Goal: Share content: Share content

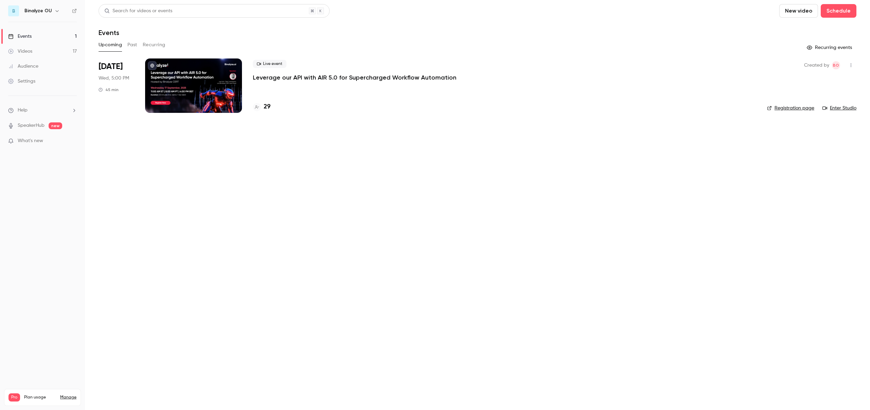
click at [134, 42] on button "Past" at bounding box center [132, 44] width 10 height 11
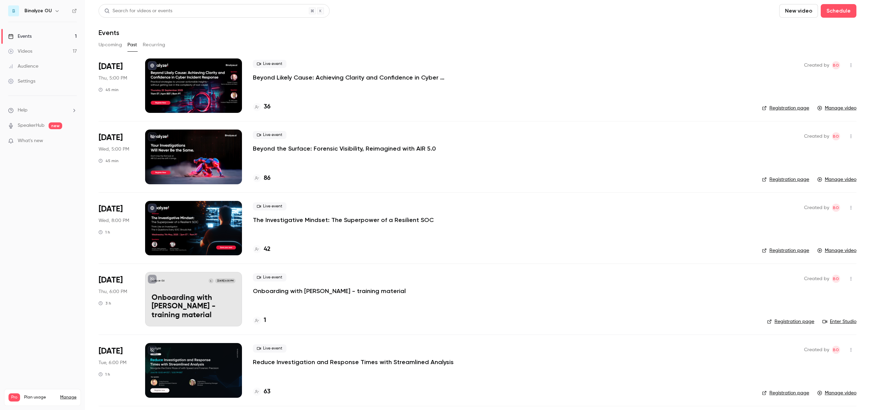
click at [217, 72] on div at bounding box center [193, 85] width 97 height 54
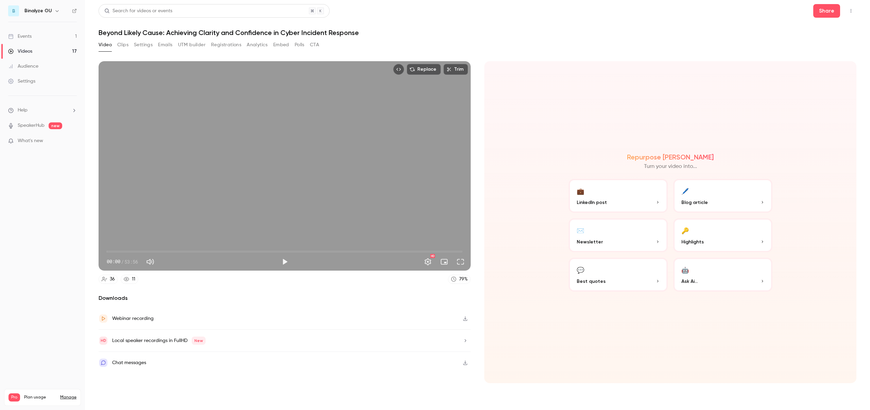
click at [122, 45] on button "Clips" at bounding box center [122, 44] width 11 height 11
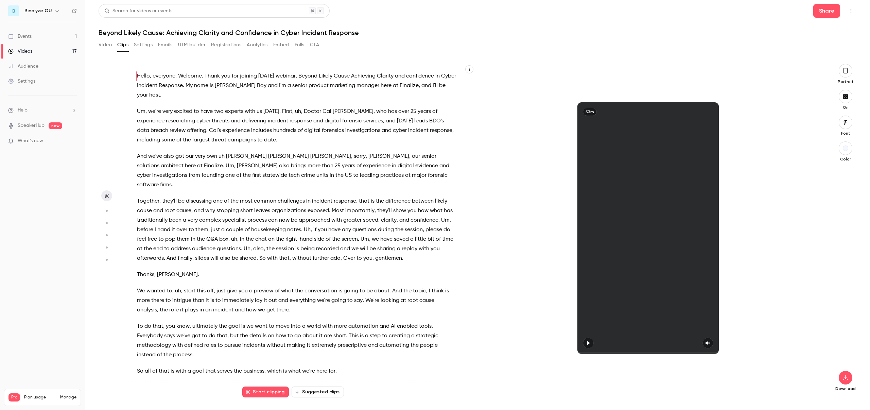
click at [184, 146] on div "Hello , everyone . Welcome . Thank you for joining [DATE] webinar , Beyond Like…" at bounding box center [300, 232] width 343 height 322
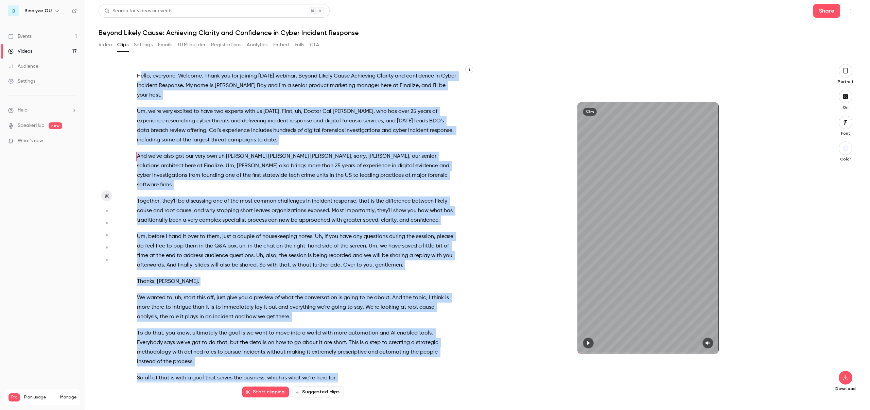
drag, startPoint x: 174, startPoint y: 350, endPoint x: 139, endPoint y: 79, distance: 273.5
click at [139, 79] on div "Hello , everyone . Welcome . Thank you for joining [DATE] webinar , Beyond Like…" at bounding box center [300, 232] width 343 height 322
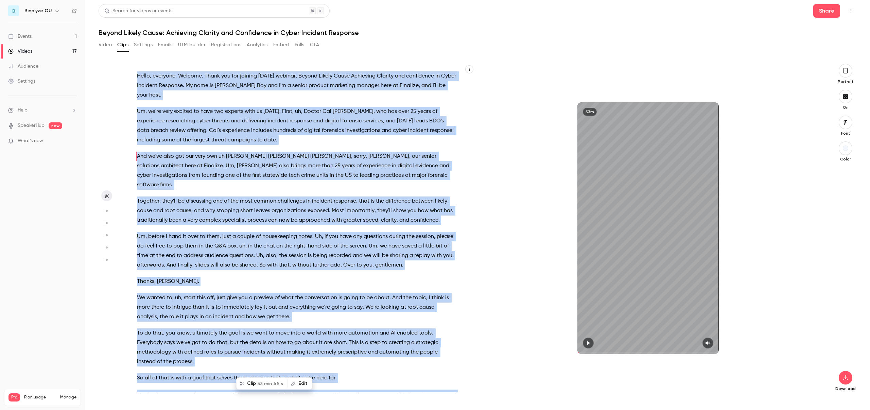
copy div "Hello , everyone . Welcome . Thank you for joining [DATE] webinar , Beyond Like…"
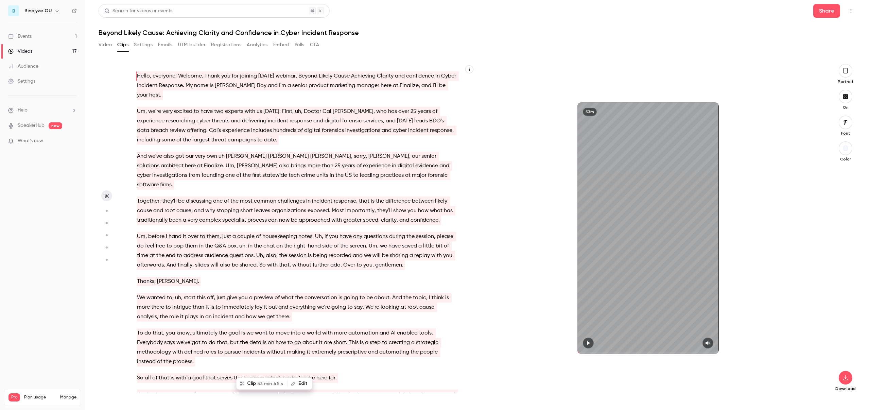
type input "*"
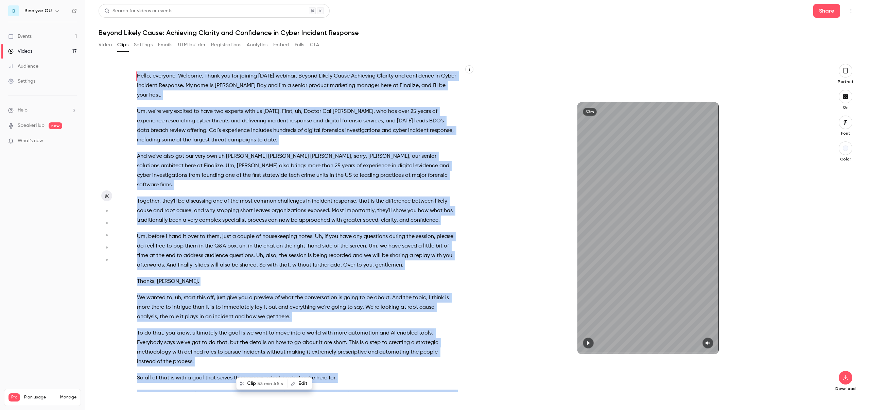
click at [680, 58] on div "Hello , everyone . Welcome . Thank you for joining [DATE] webinar , Beyond Like…" at bounding box center [478, 231] width 758 height 357
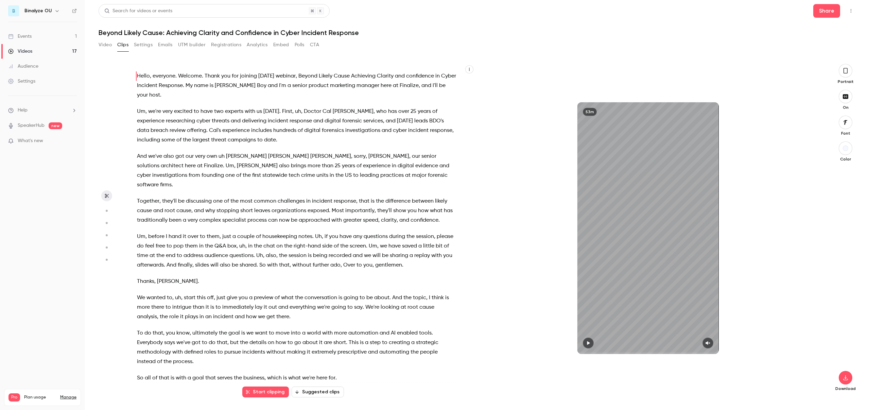
click at [100, 45] on button "Video" at bounding box center [105, 44] width 13 height 11
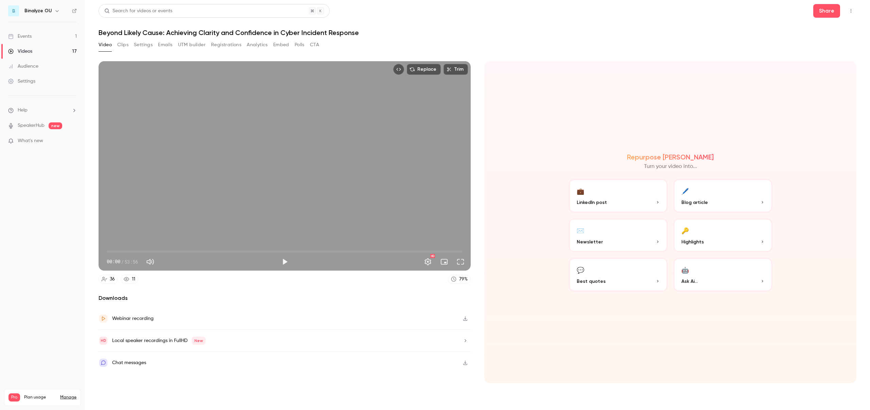
click at [702, 196] on button "🖊️ Blog article" at bounding box center [722, 196] width 99 height 34
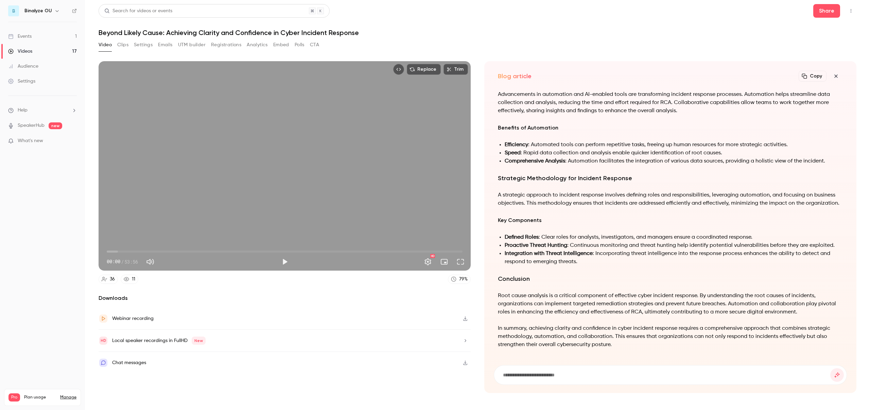
click at [811, 73] on button "Copy" at bounding box center [813, 76] width 28 height 11
click at [749, 37] on div "Search for videos or events Share Beyond Likely Cause: Achieving Clarity and Co…" at bounding box center [478, 205] width 758 height 402
click at [830, 10] on button "Share" at bounding box center [827, 11] width 27 height 14
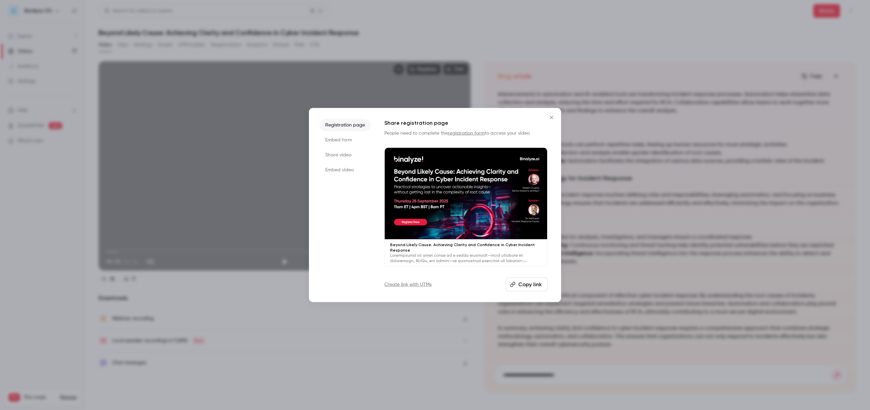
click at [345, 156] on li "Share video" at bounding box center [345, 155] width 51 height 12
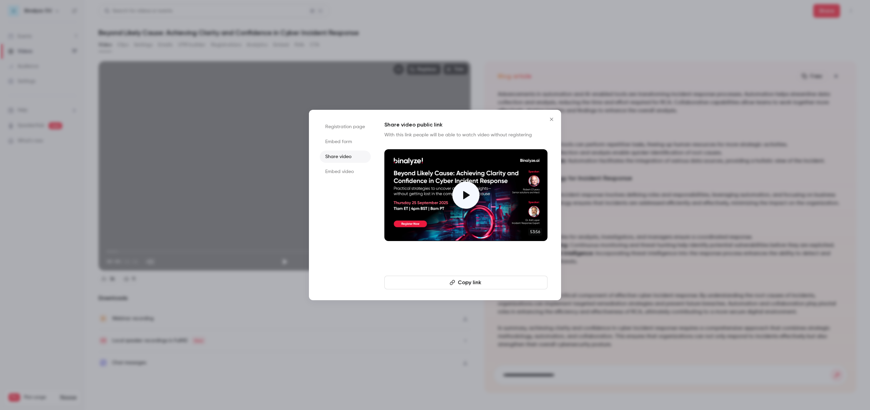
click at [479, 280] on button "Copy link" at bounding box center [465, 283] width 163 height 14
